Goal: Task Accomplishment & Management: Manage account settings

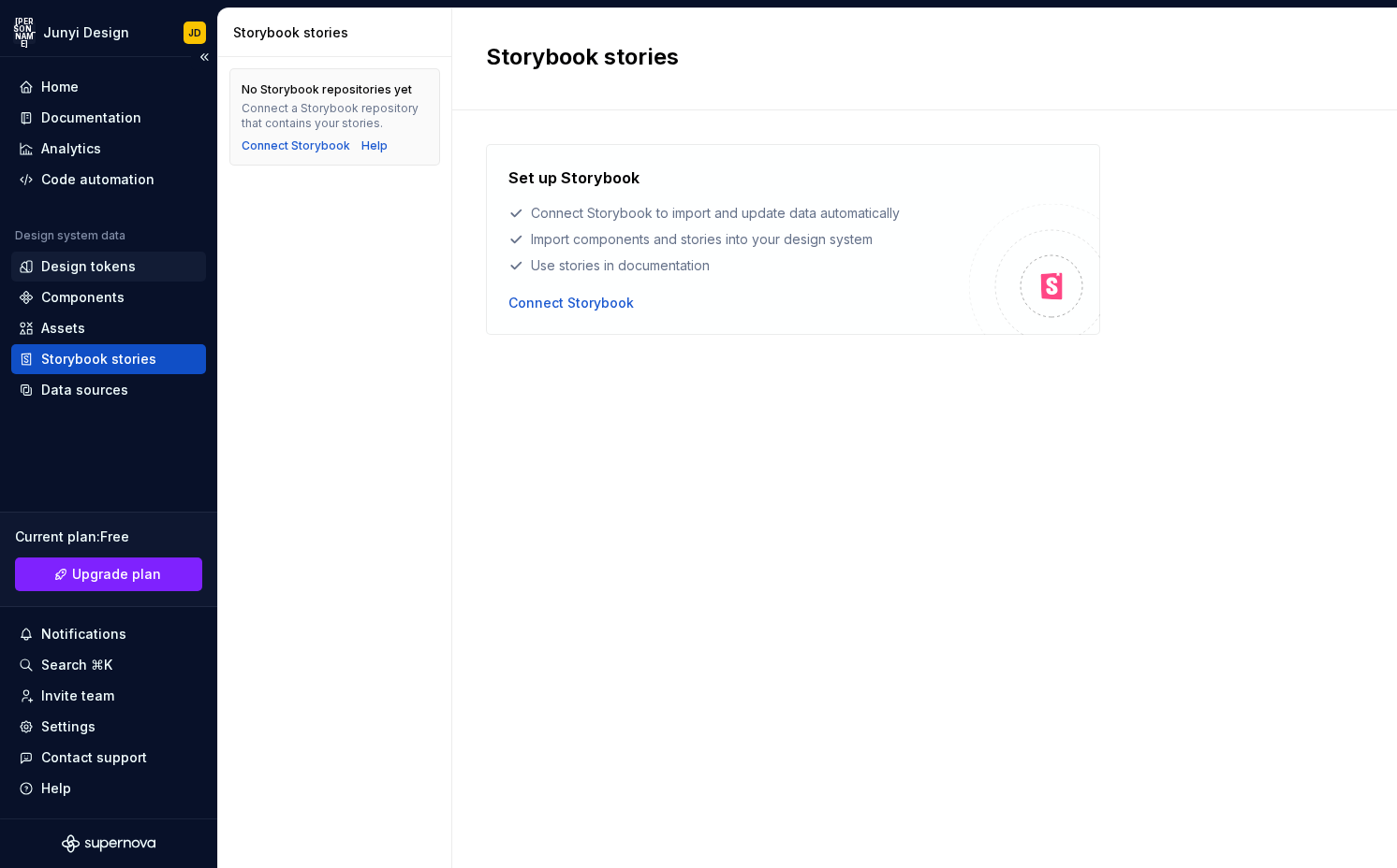
click at [113, 266] on div "Design tokens" at bounding box center [88, 267] width 95 height 19
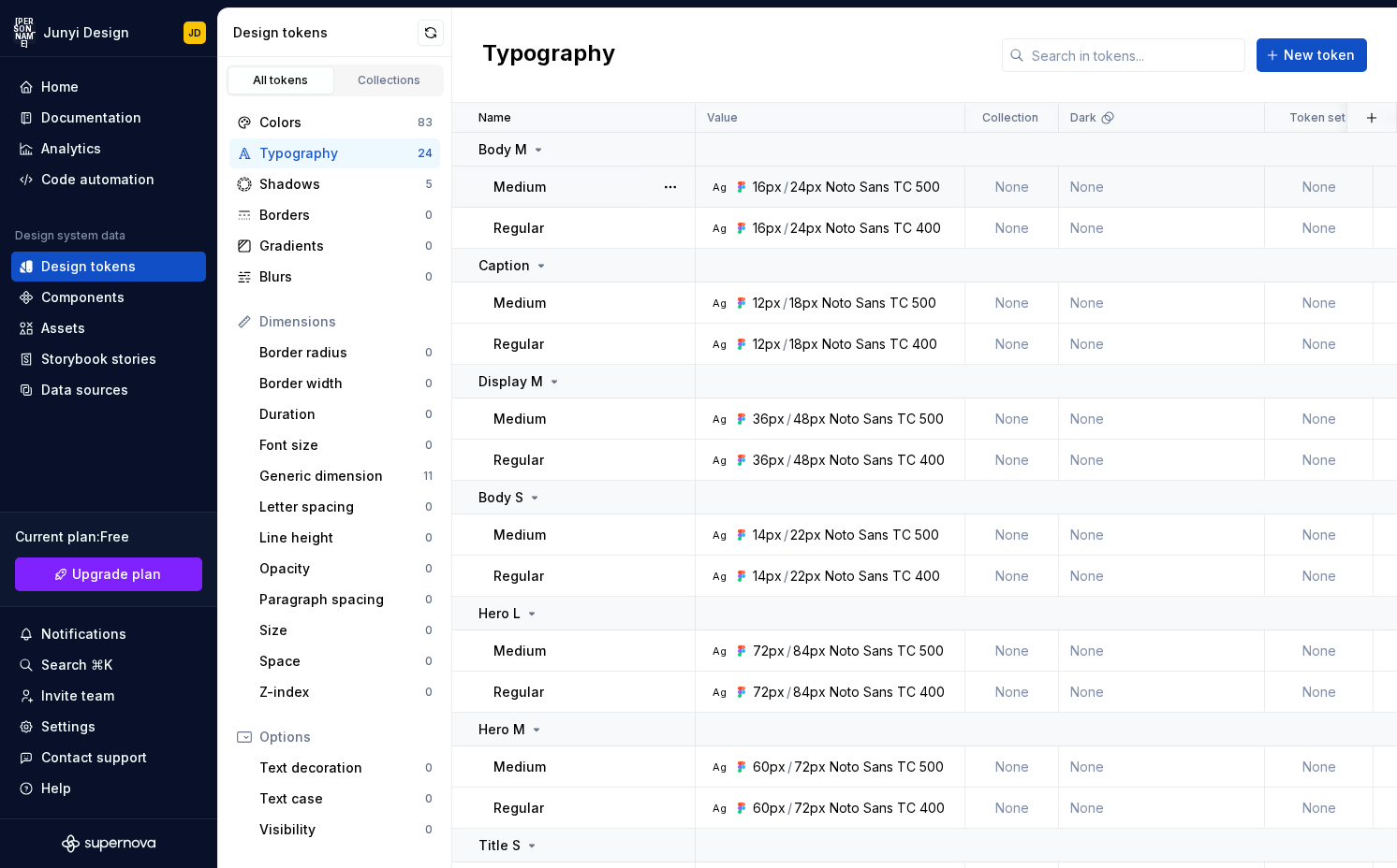
click at [917, 185] on div "500" at bounding box center [927, 187] width 24 height 19
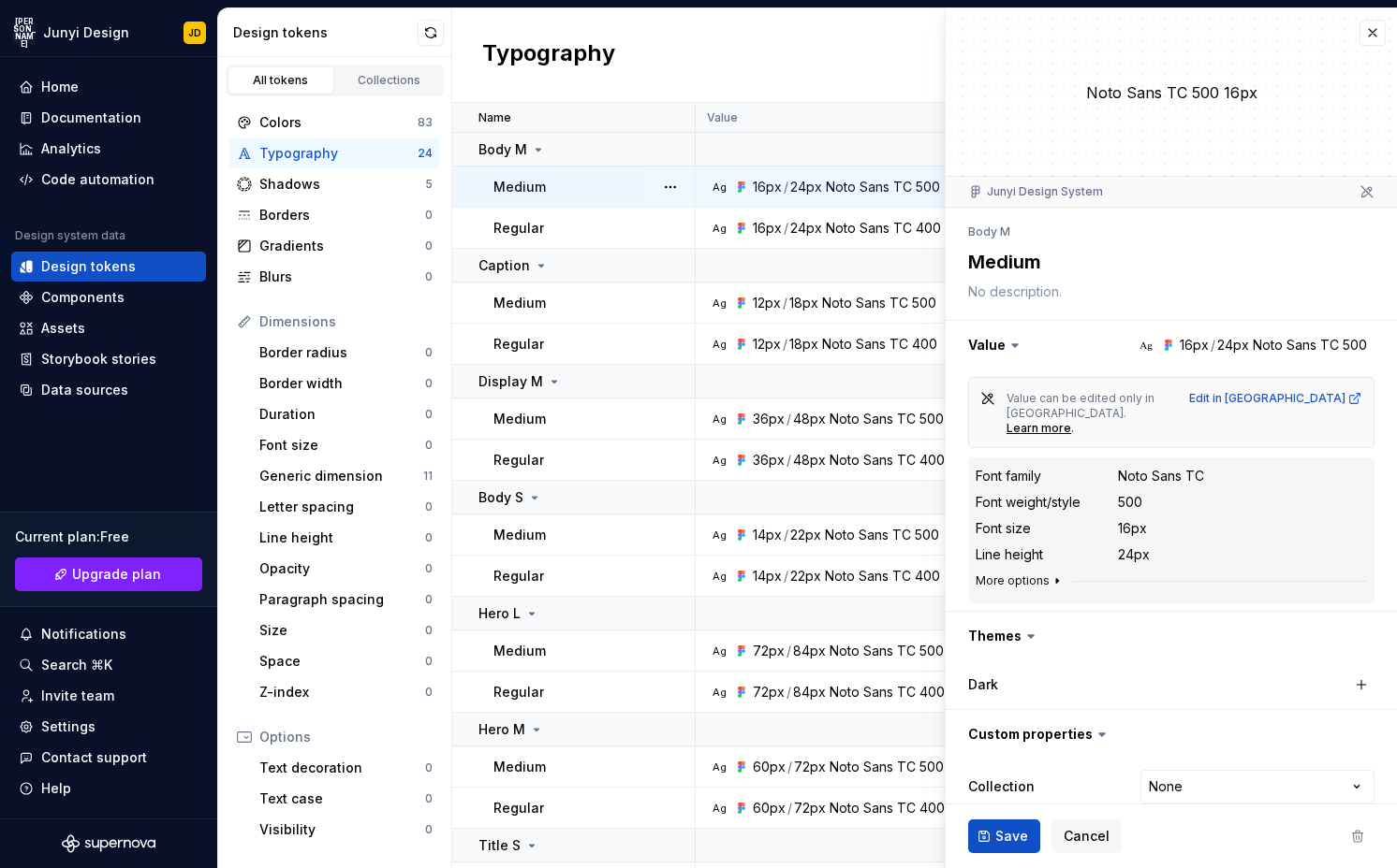
click at [1055, 574] on icon "button" at bounding box center [1057, 581] width 15 height 15
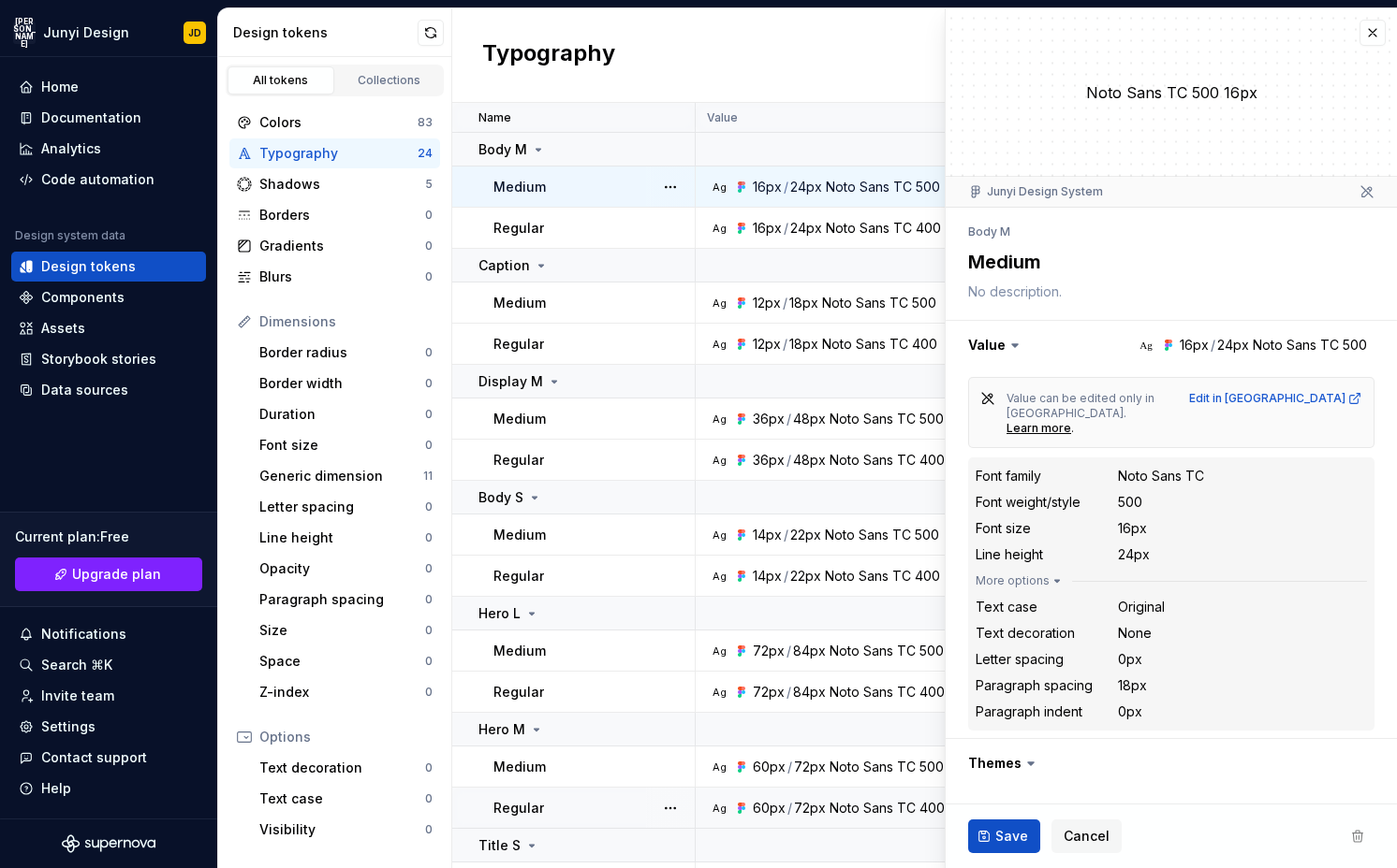
type textarea "*"
click at [1359, 30] on button "button" at bounding box center [1371, 33] width 26 height 26
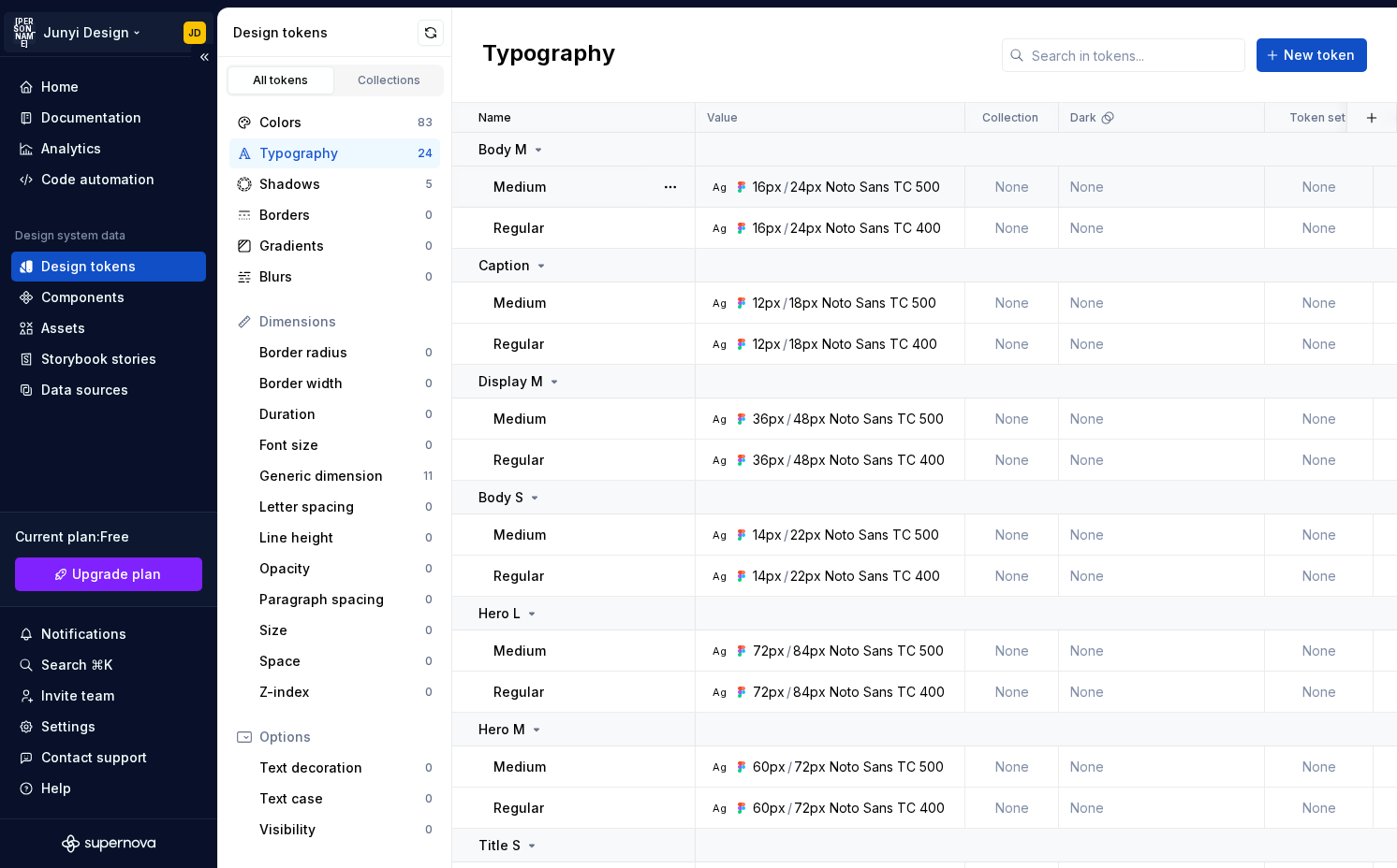
click at [120, 27] on html "JA Junyi Design JD Home Documentation Analytics Code automation Design system d…" at bounding box center [698, 434] width 1397 height 868
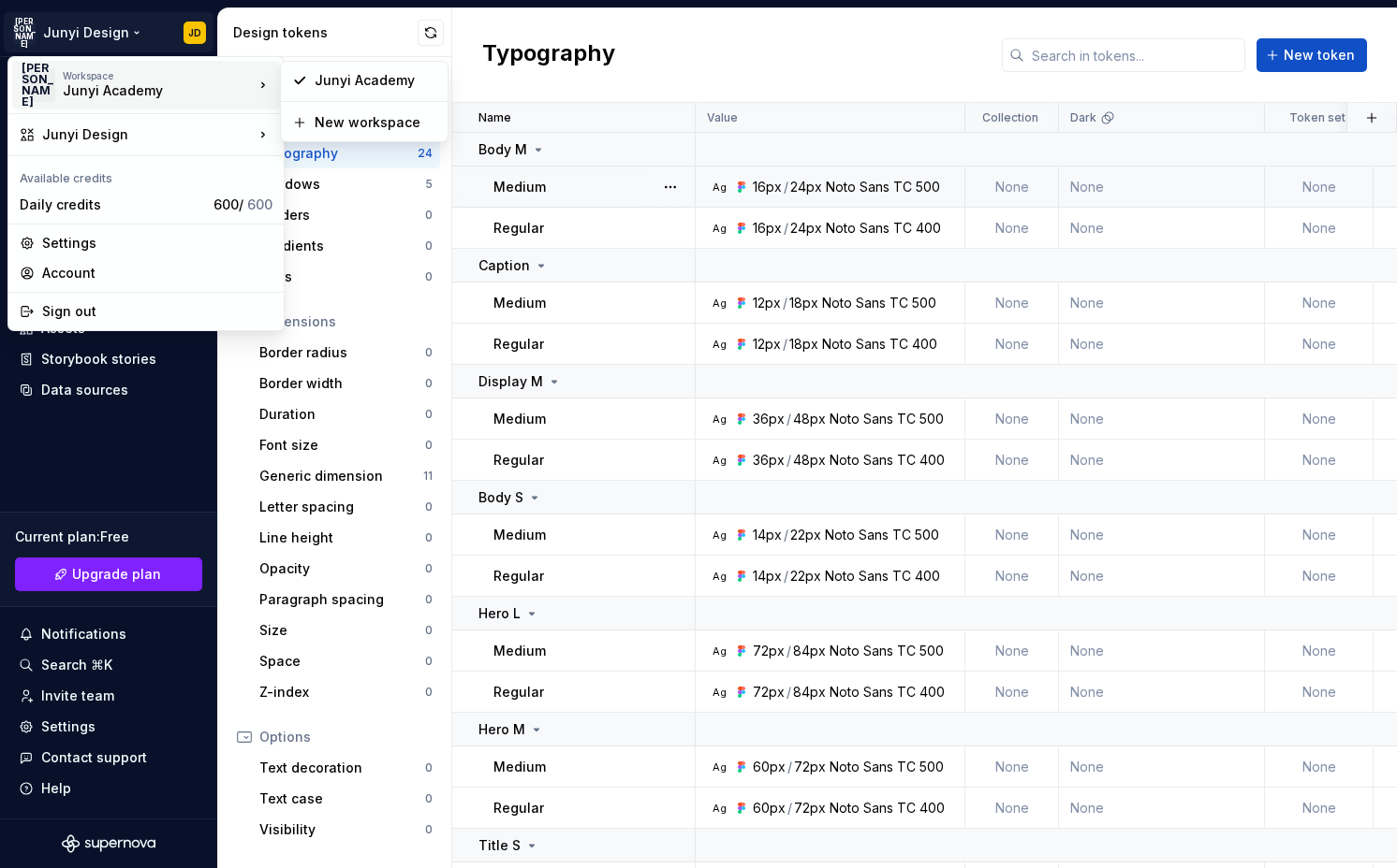
click at [117, 101] on div "JA Workspace [GEOGRAPHIC_DATA]" at bounding box center [137, 85] width 234 height 49
click at [90, 497] on html "JA Junyi Design JD Home Documentation Analytics Code automation Design system d…" at bounding box center [698, 434] width 1397 height 868
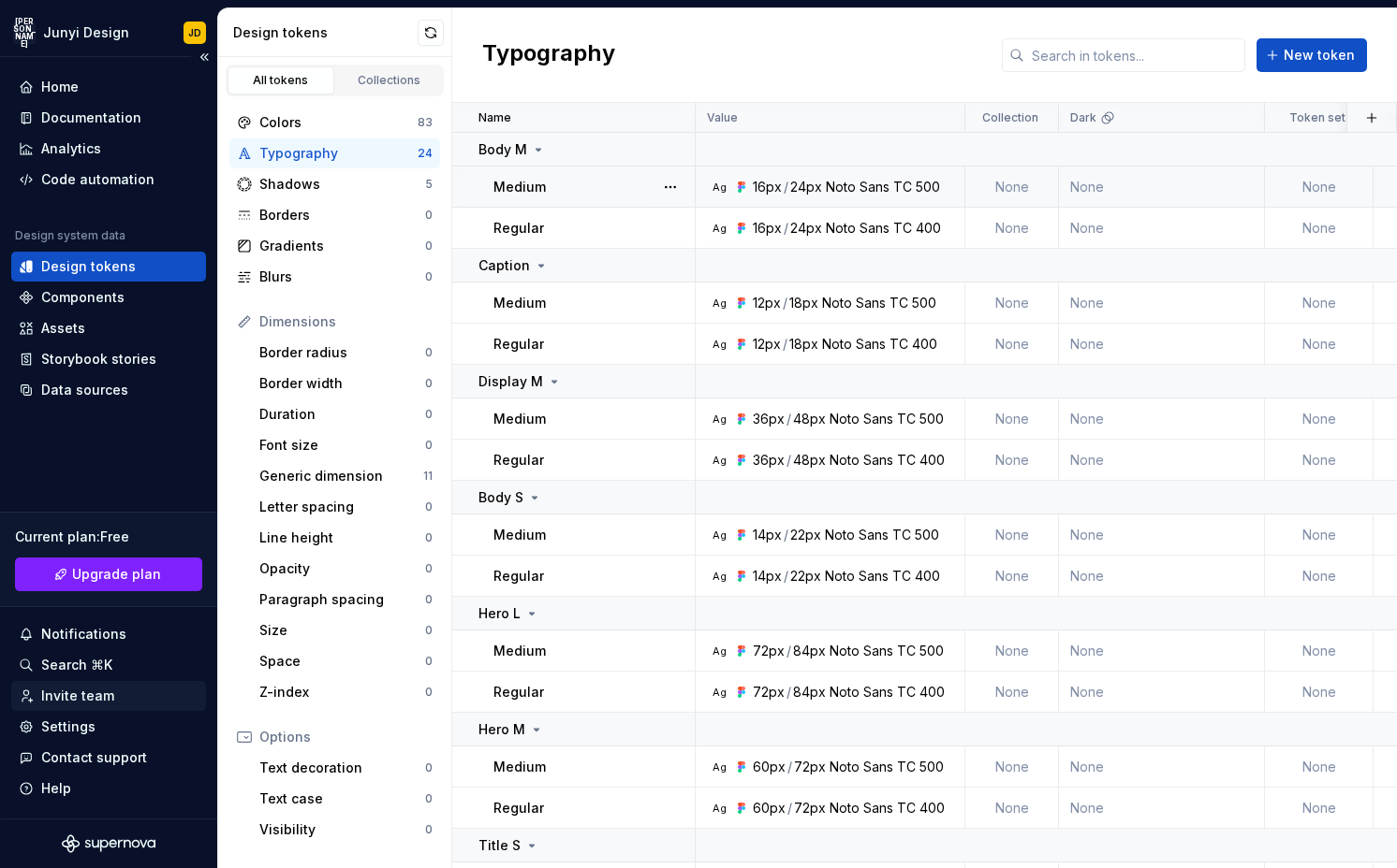
click at [88, 699] on div "Invite team" at bounding box center [77, 697] width 73 height 19
